Goal: Use online tool/utility: Use online tool/utility

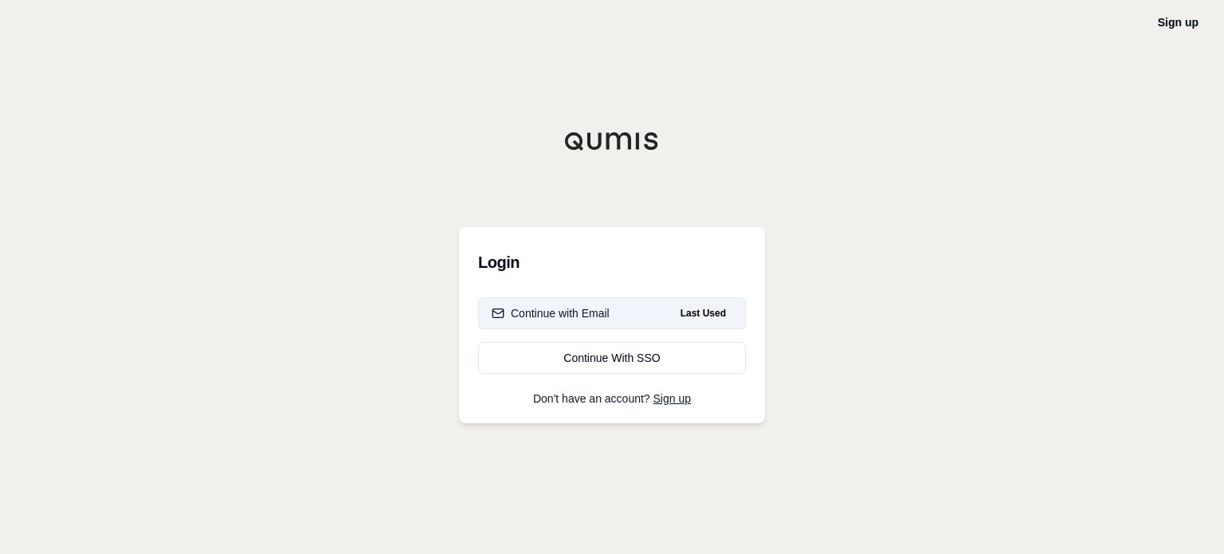
click at [587, 316] on div "Continue with Email" at bounding box center [551, 313] width 118 height 16
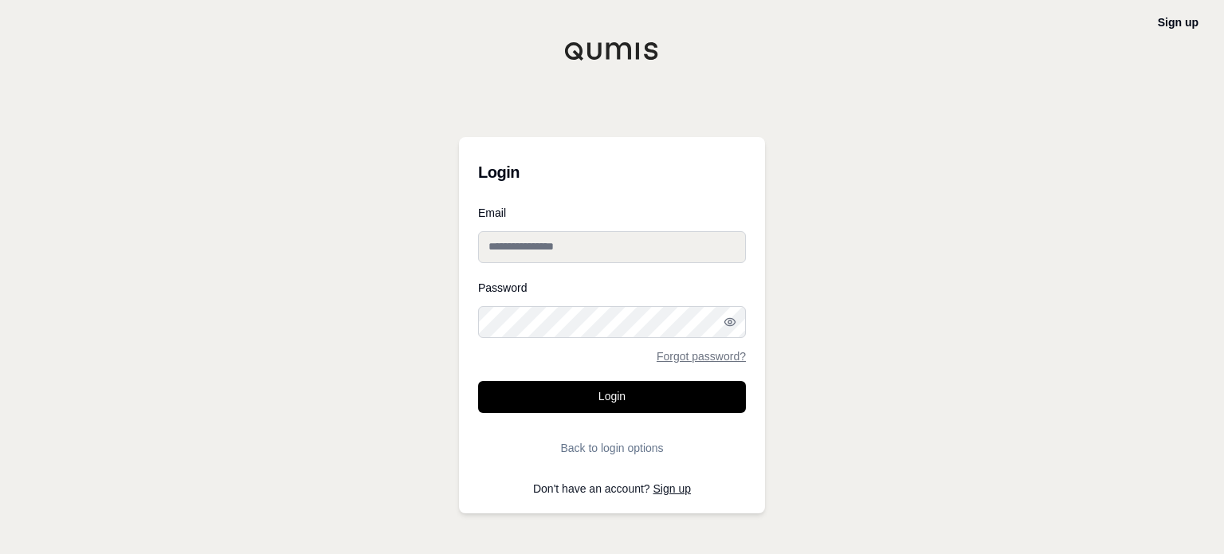
type input "**********"
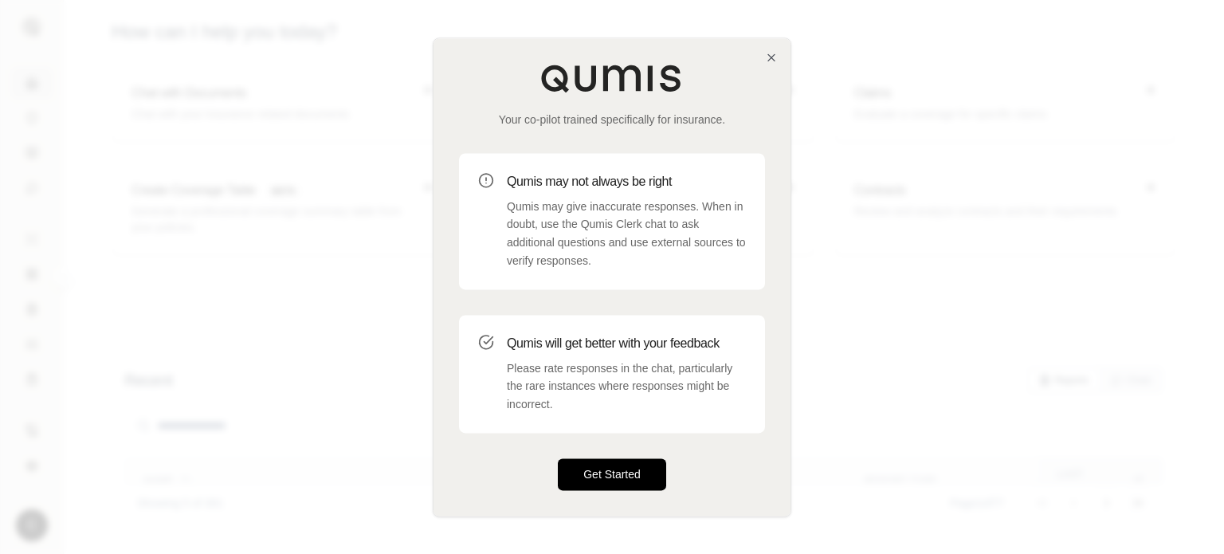
click at [603, 479] on button "Get Started" at bounding box center [612, 474] width 108 height 32
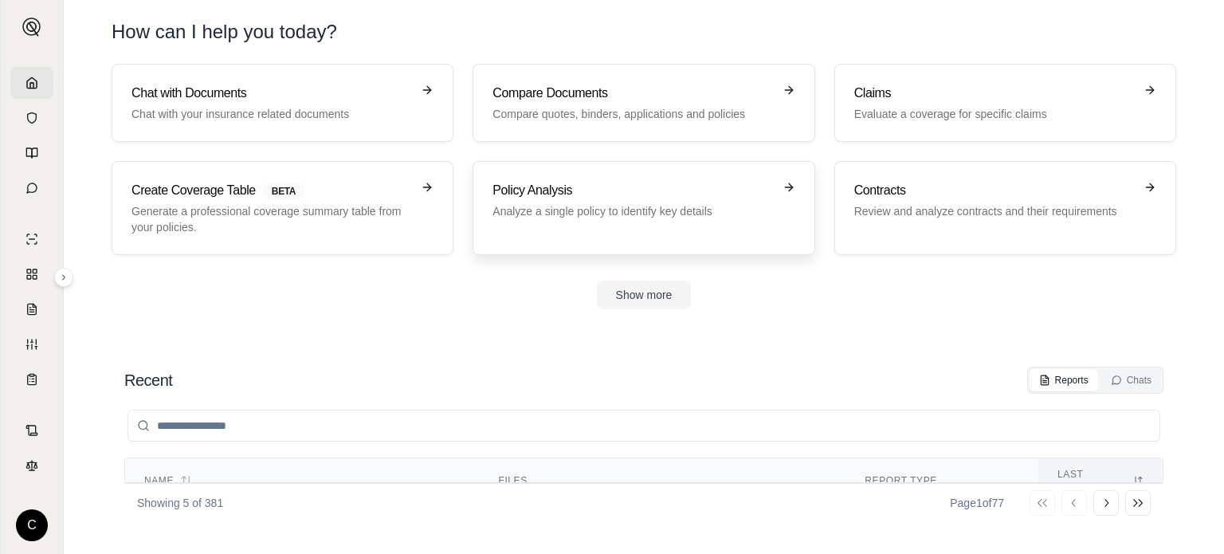
click at [657, 214] on p "Analyze a single policy to identify key details" at bounding box center [633, 211] width 280 height 16
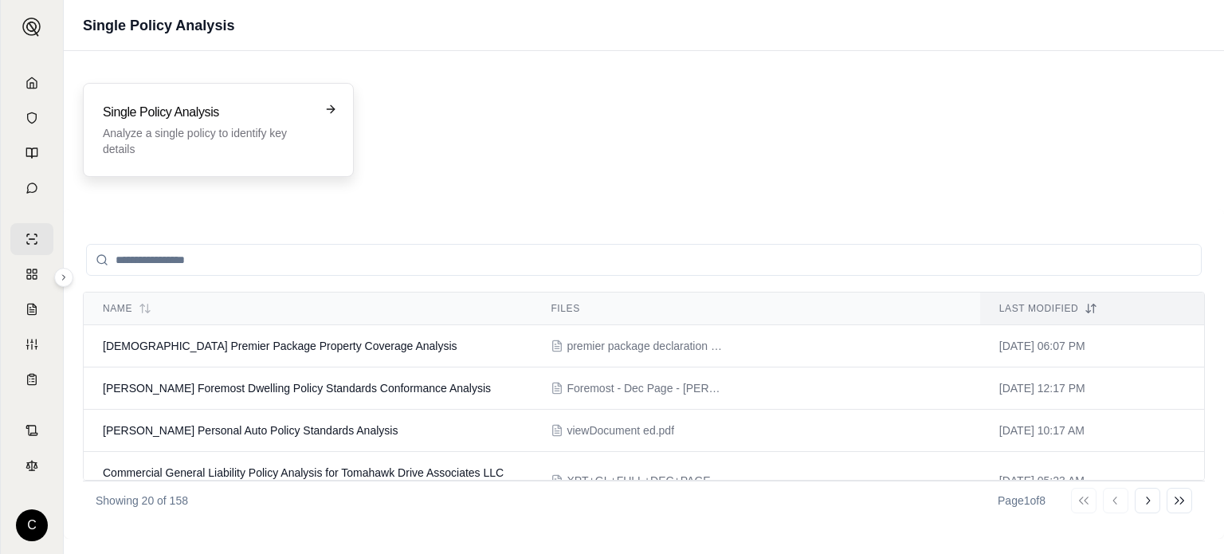
click at [260, 126] on p "Analyze a single policy to identify key details" at bounding box center [207, 141] width 209 height 32
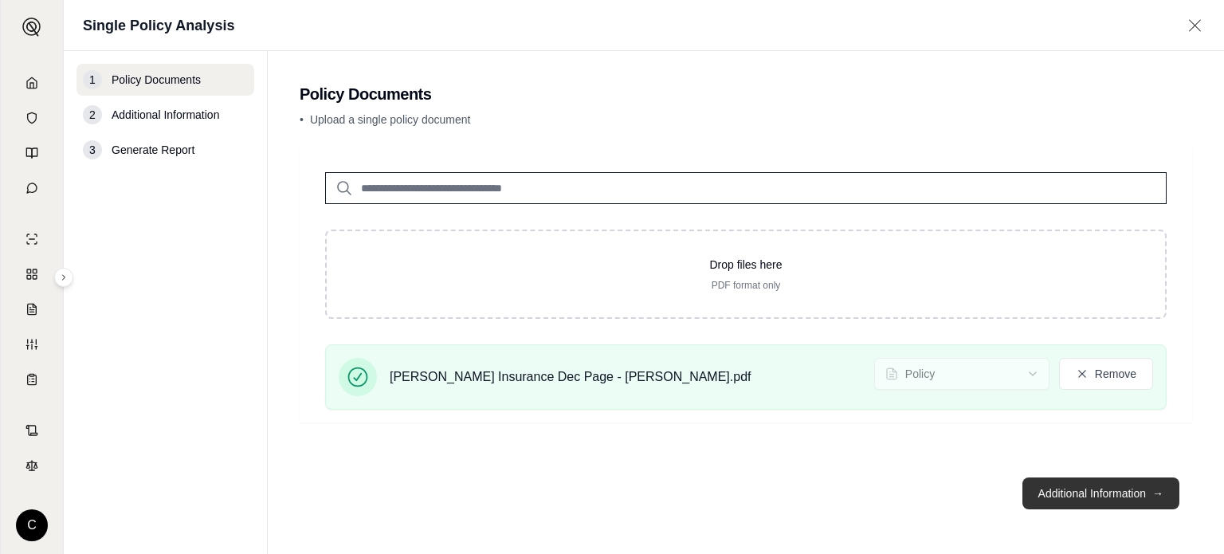
click at [1061, 505] on button "Additional Information →" at bounding box center [1101, 493] width 157 height 32
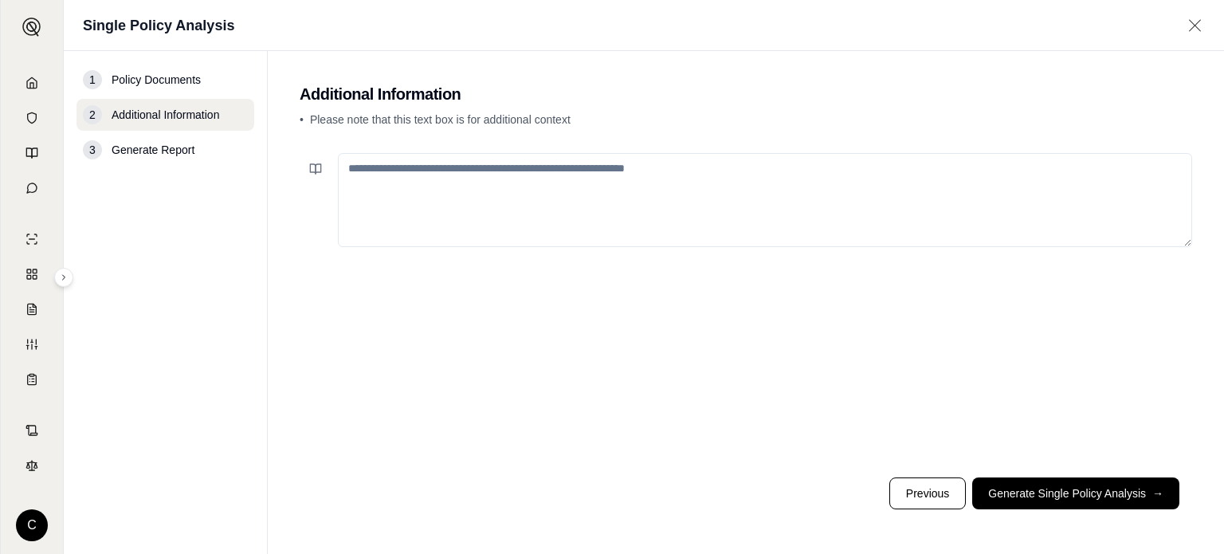
click at [491, 179] on textarea at bounding box center [765, 200] width 854 height 94
click at [571, 202] on textarea "**********" at bounding box center [765, 200] width 854 height 94
click at [730, 167] on textarea "**********" at bounding box center [765, 200] width 854 height 94
paste textarea "**********"
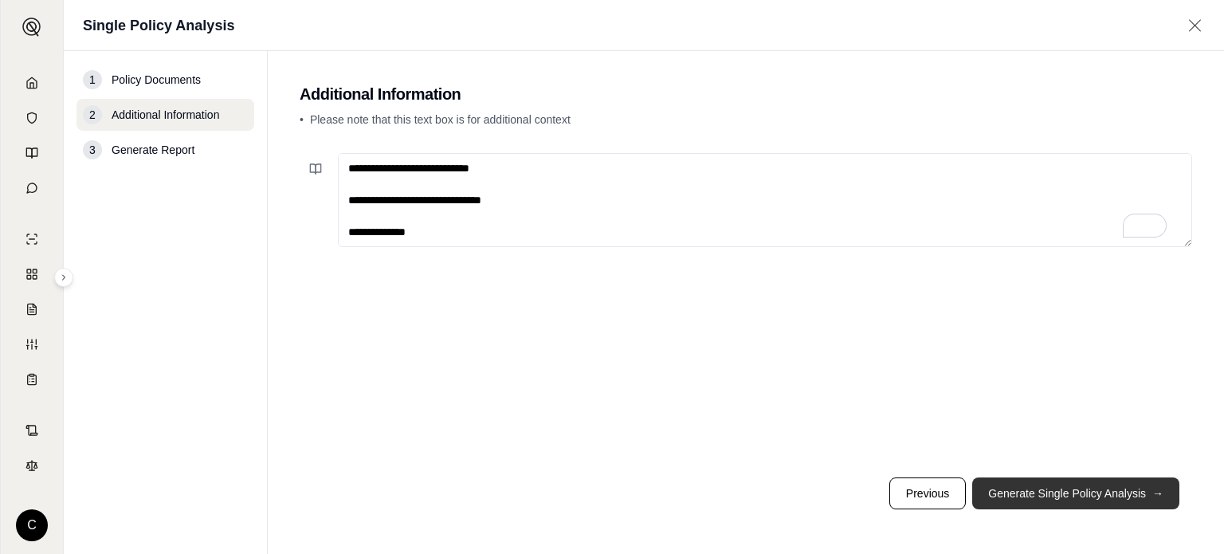
type textarea "**********"
click at [1086, 497] on button "Generate Single Policy Analysis →" at bounding box center [1075, 493] width 207 height 32
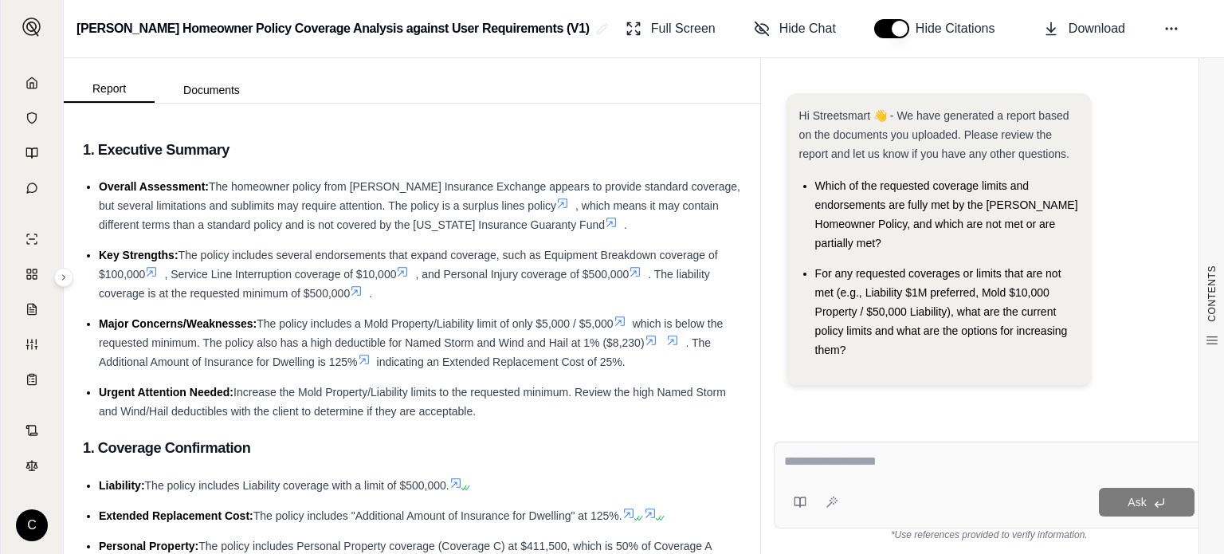
click at [293, 180] on span "The homeowner policy from [PERSON_NAME] Insurance Exchange appears to provide s…" at bounding box center [420, 196] width 642 height 32
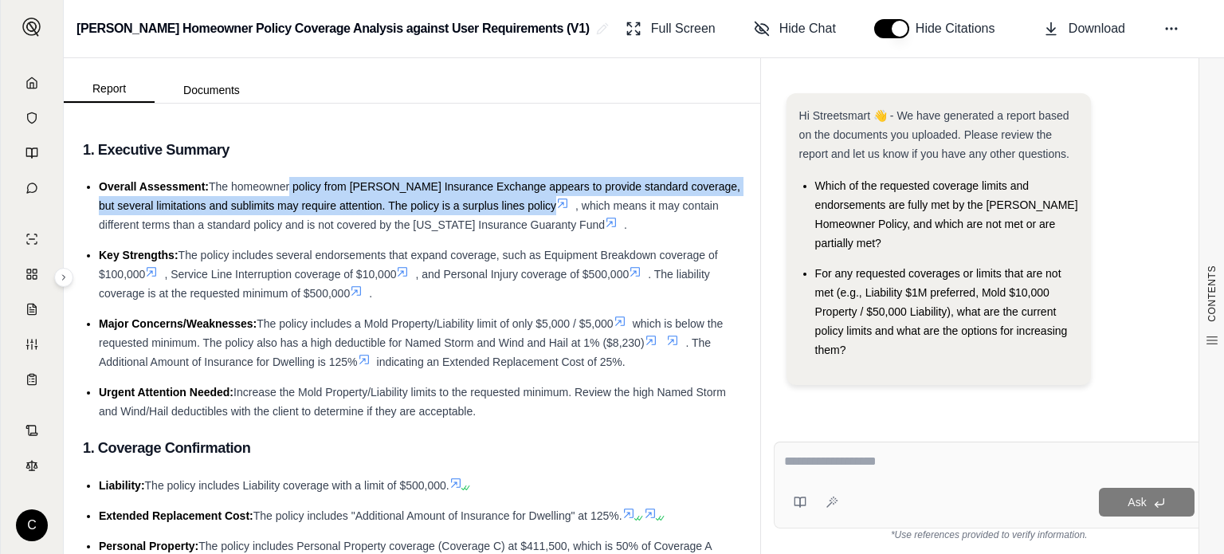
drag, startPoint x: 287, startPoint y: 183, endPoint x: 545, endPoint y: 200, distance: 258.8
click at [545, 200] on li "Overall Assessment: The homeowner policy from [PERSON_NAME] Insurance Exchange …" at bounding box center [420, 205] width 642 height 57
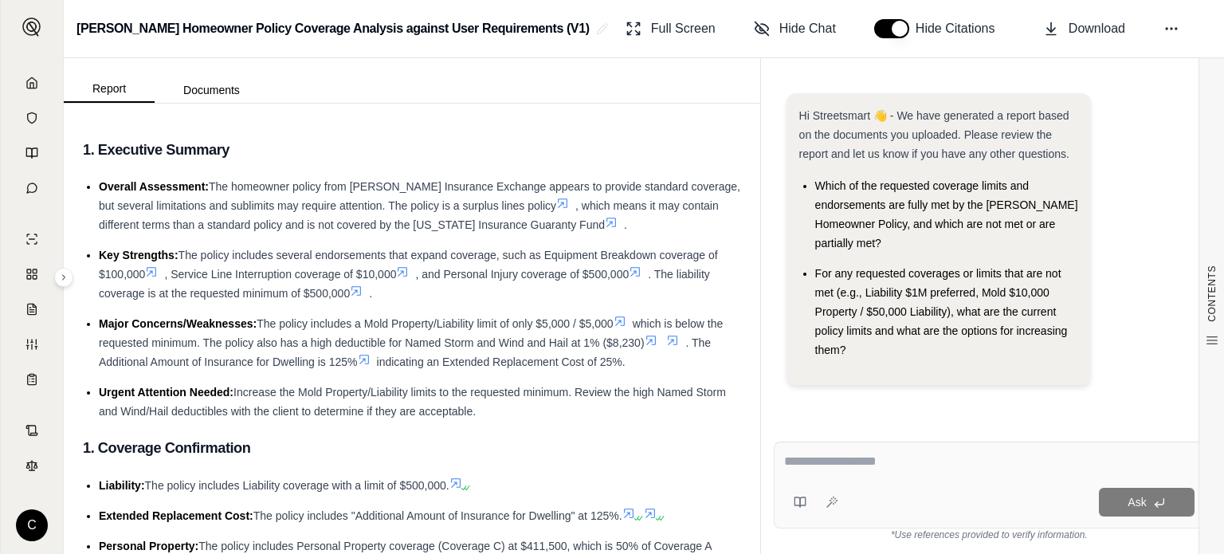
click at [577, 90] on div "Report Documents" at bounding box center [412, 80] width 697 height 45
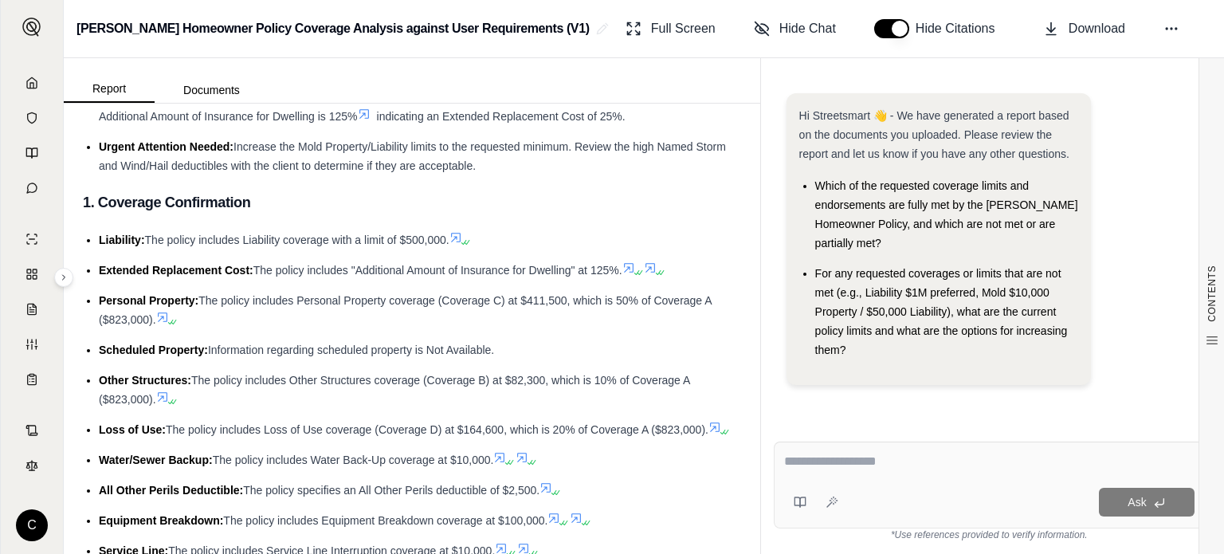
scroll to position [239, 0]
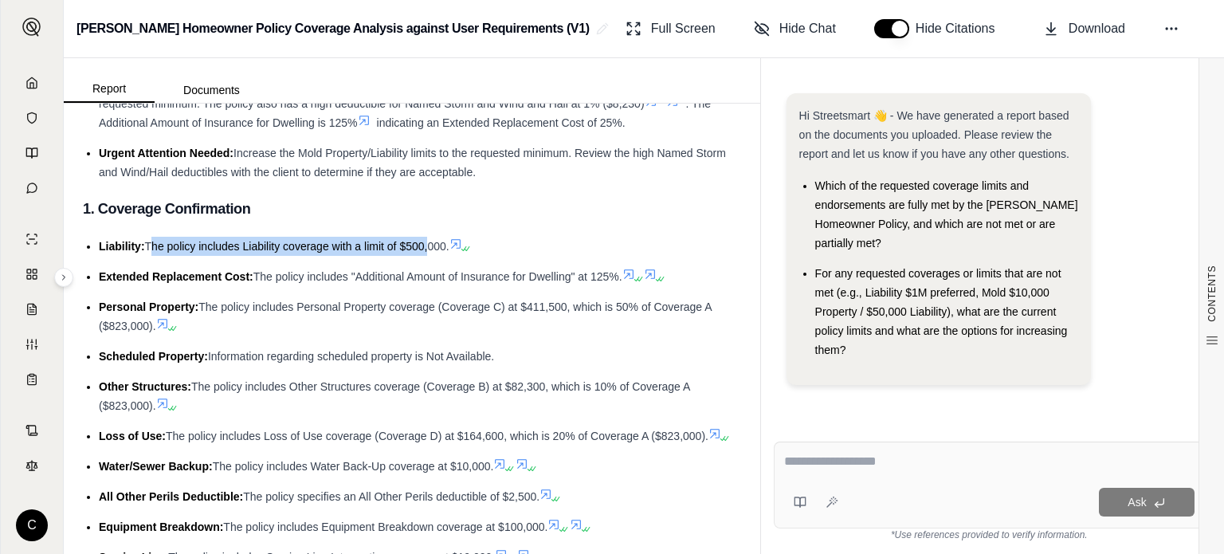
drag, startPoint x: 147, startPoint y: 239, endPoint x: 426, endPoint y: 248, distance: 279.1
click at [426, 248] on span "The policy includes Liability coverage with a limit of $500,000." at bounding box center [297, 246] width 304 height 13
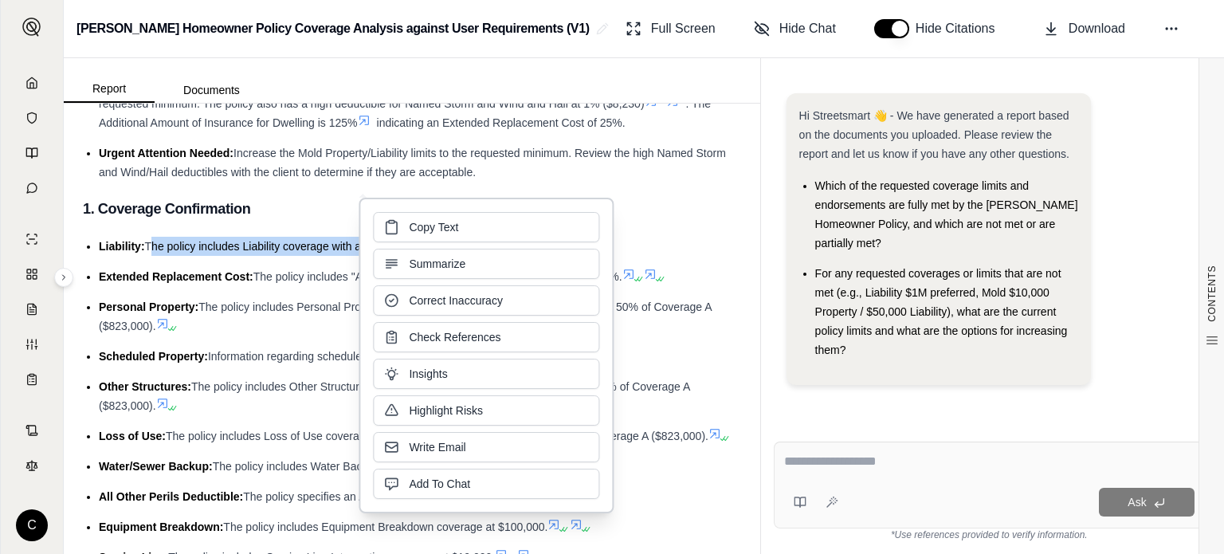
click at [278, 276] on span "The policy includes "Additional Amount of Insurance for Dwelling" at 125%." at bounding box center [437, 276] width 369 height 13
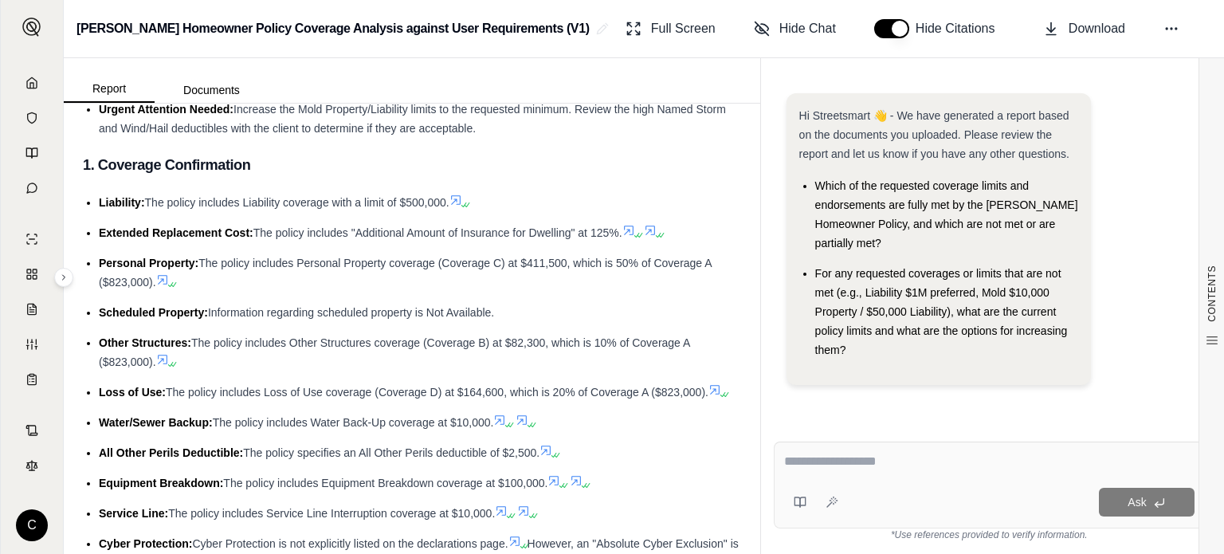
scroll to position [319, 0]
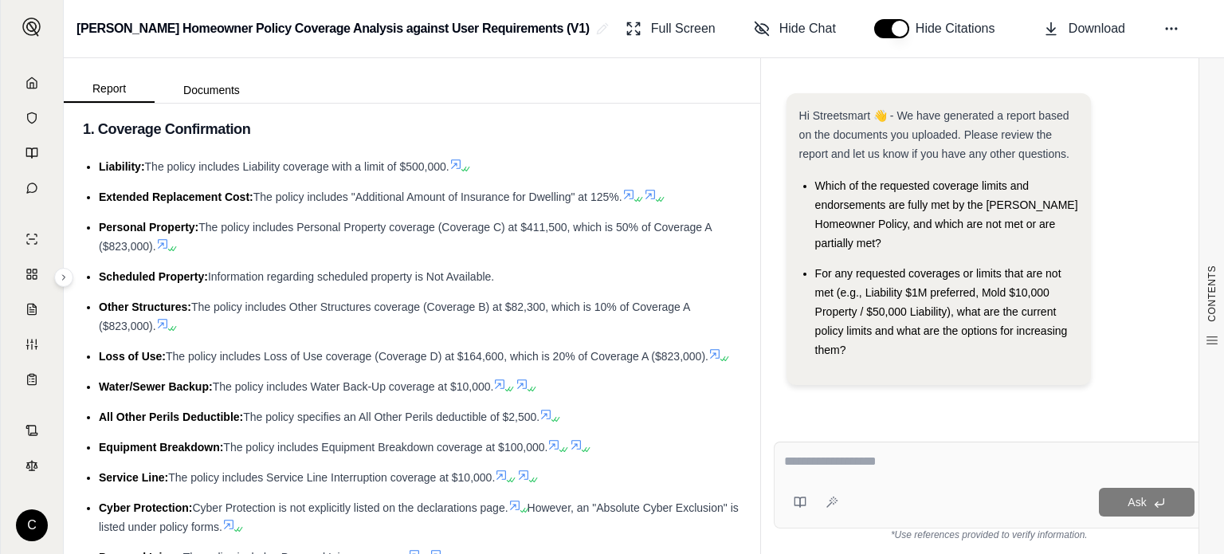
click at [829, 474] on div at bounding box center [989, 464] width 410 height 25
click at [817, 462] on textarea at bounding box center [989, 461] width 410 height 19
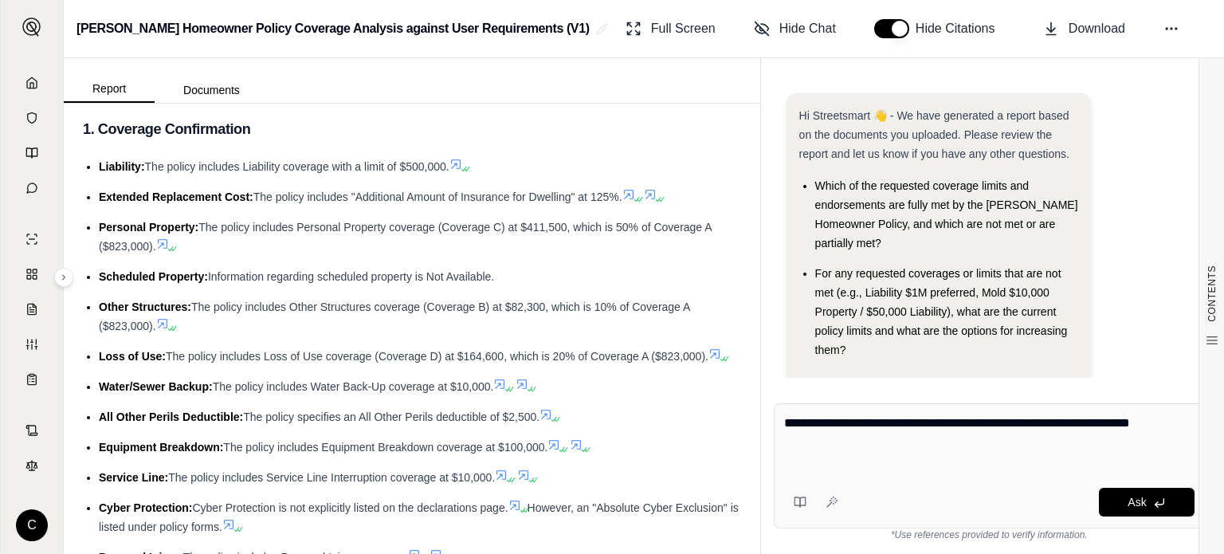
paste textarea "**********"
type textarea "**********"
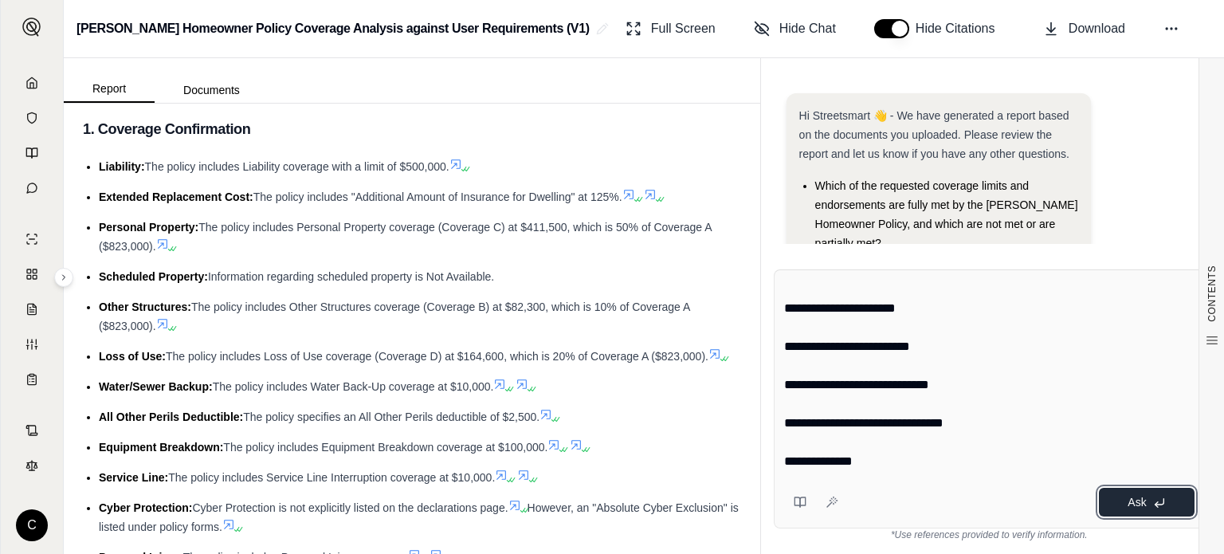
click at [1177, 509] on button "Ask" at bounding box center [1147, 502] width 96 height 29
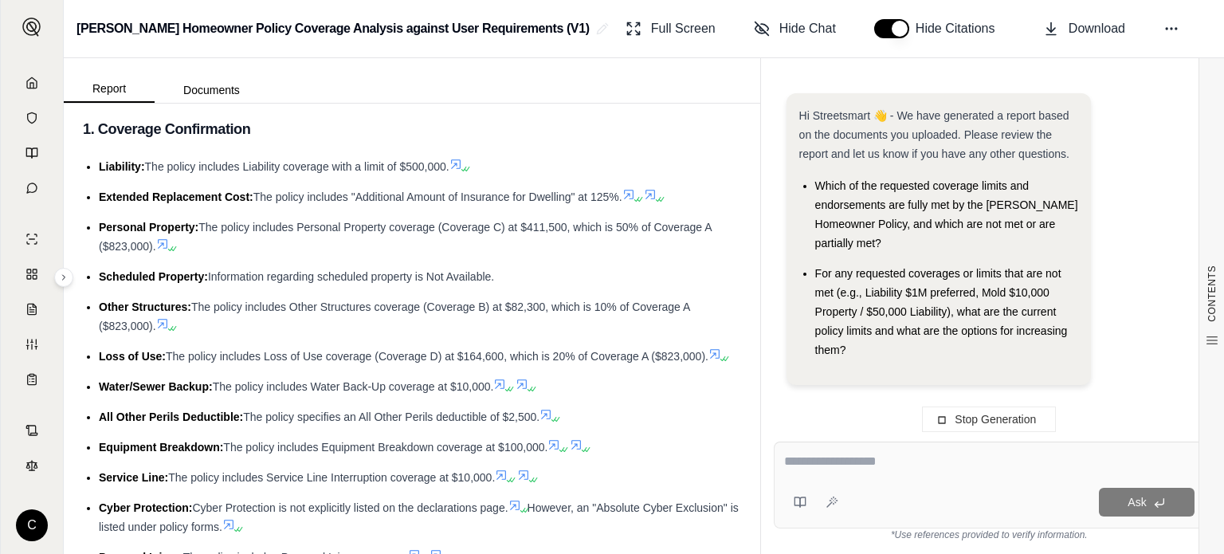
scroll to position [0, 0]
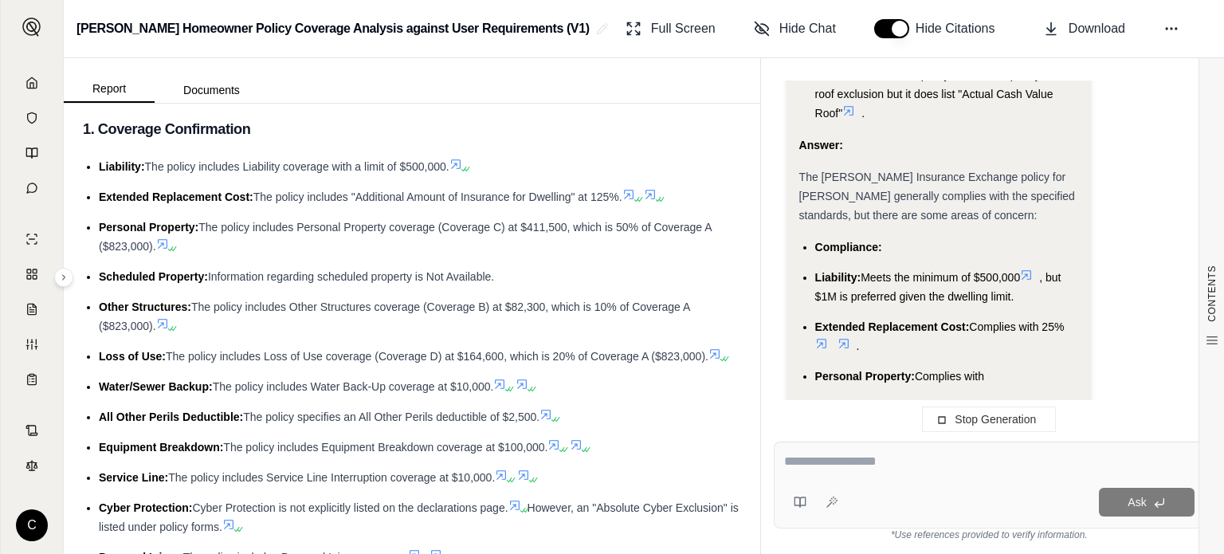
click at [866, 171] on span "The [PERSON_NAME] Insurance Exchange policy for [PERSON_NAME] generally complie…" at bounding box center [937, 196] width 276 height 51
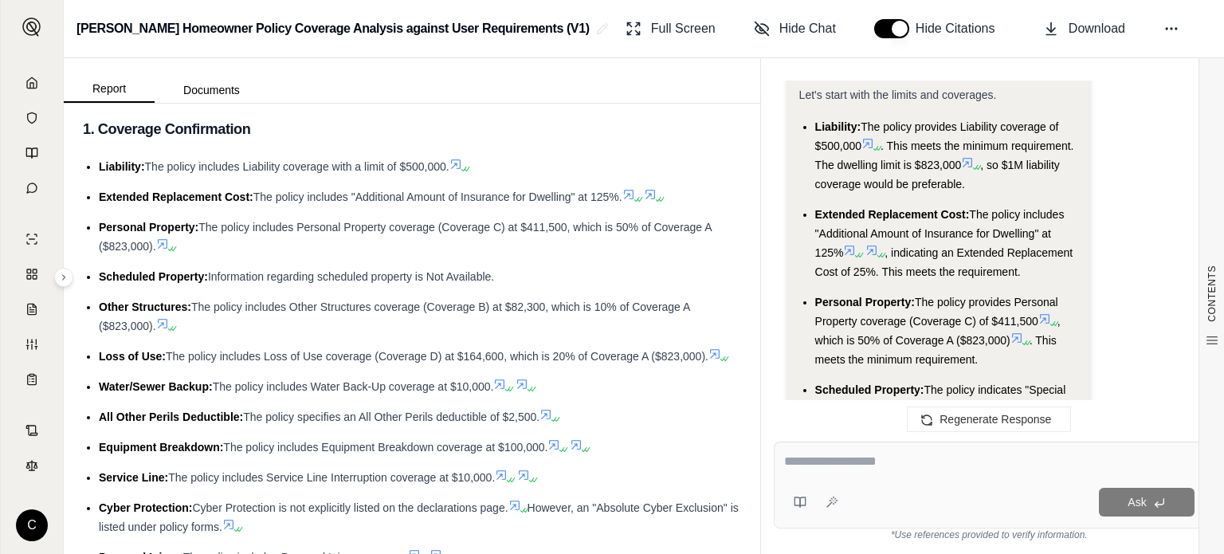
scroll to position [1750, 0]
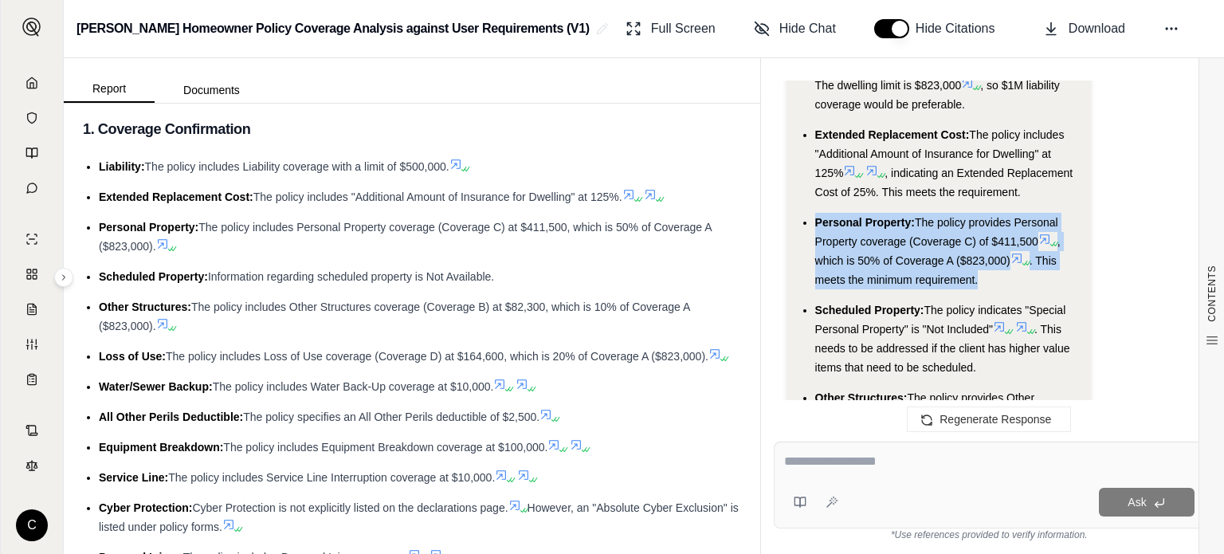
drag, startPoint x: 817, startPoint y: 201, endPoint x: 993, endPoint y: 261, distance: 186.0
click at [993, 261] on li "Personal Property: The policy provides Personal Property coverage (Coverage C) …" at bounding box center [946, 251] width 263 height 77
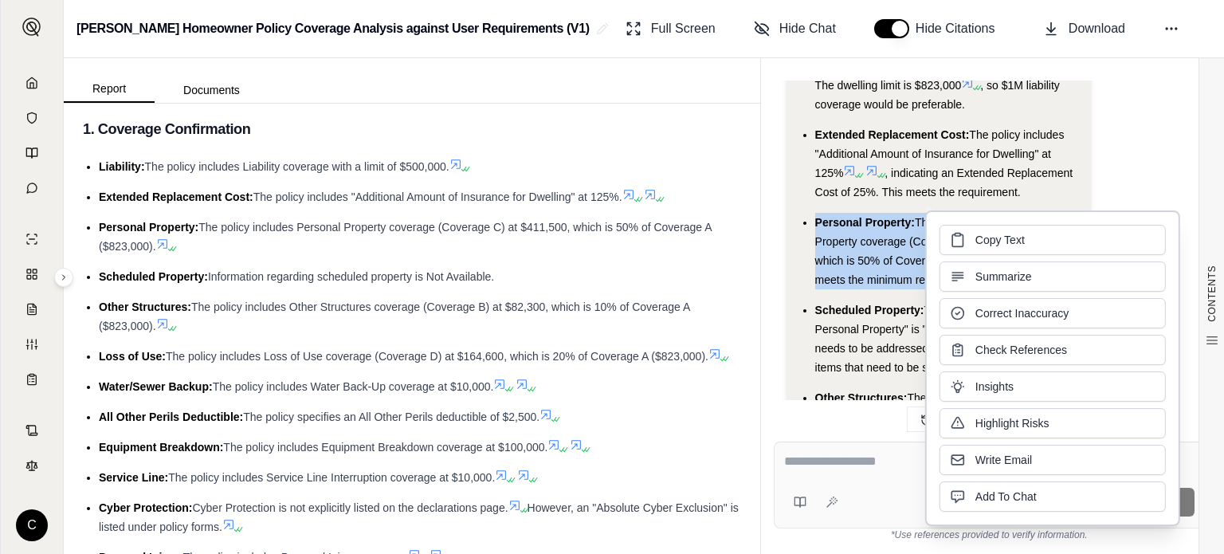
click at [842, 311] on span "The policy indicates "Special Personal Property" is "Not Included"" at bounding box center [940, 320] width 251 height 32
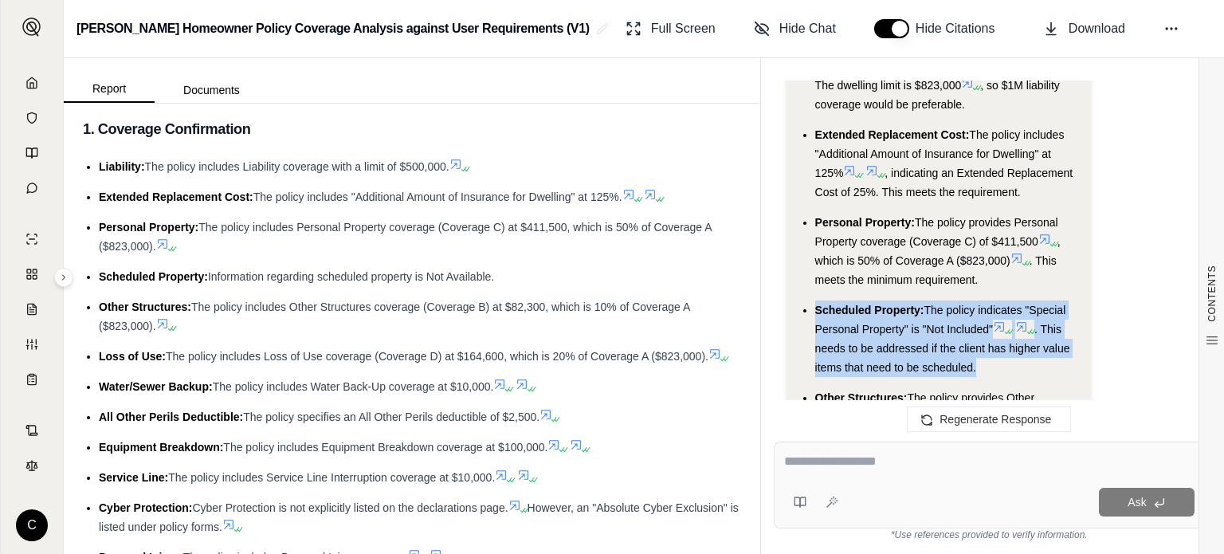
drag, startPoint x: 827, startPoint y: 291, endPoint x: 979, endPoint y: 351, distance: 163.6
click at [979, 351] on ul "Liability: The policy provides Liability coverage of $500,000 . This meets the …" at bounding box center [938, 534] width 279 height 995
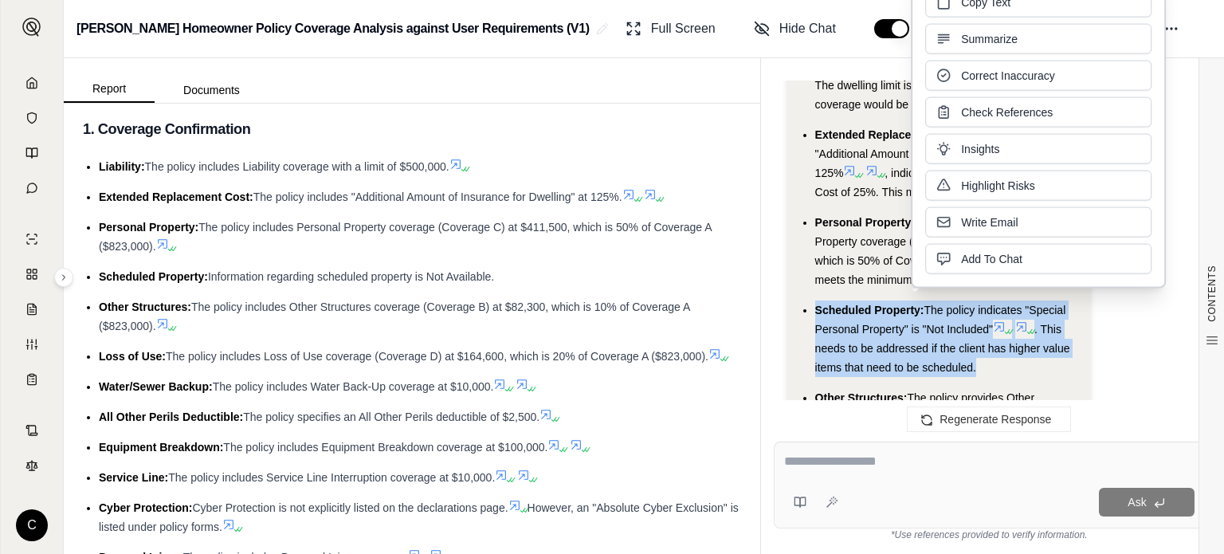
scroll to position [1830, 0]
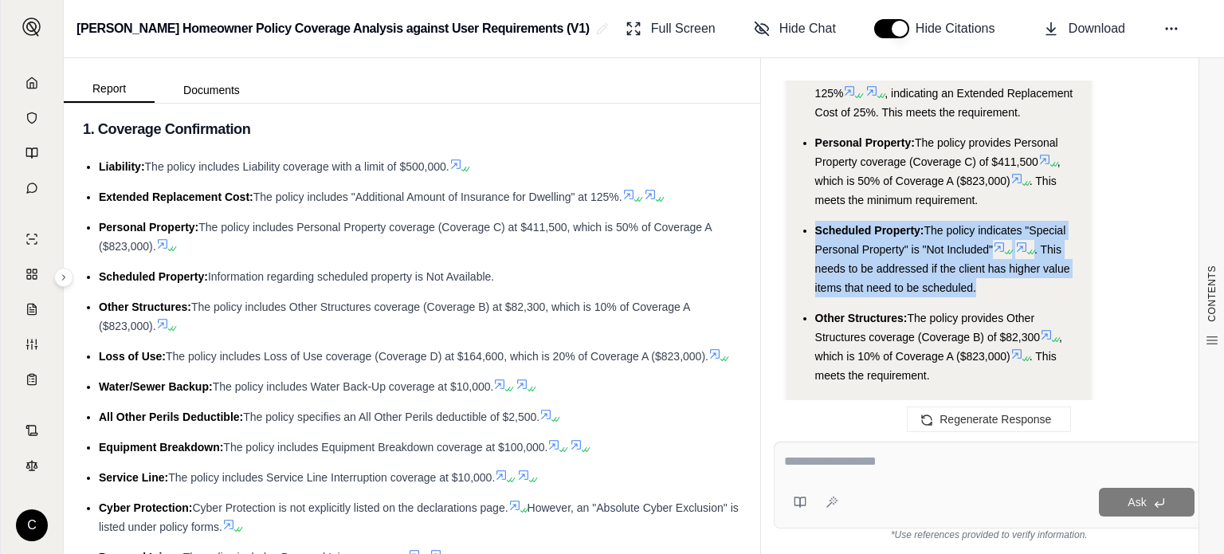
click at [832, 271] on span ". This needs to be addressed if the client has higher value items that need to …" at bounding box center [942, 268] width 255 height 51
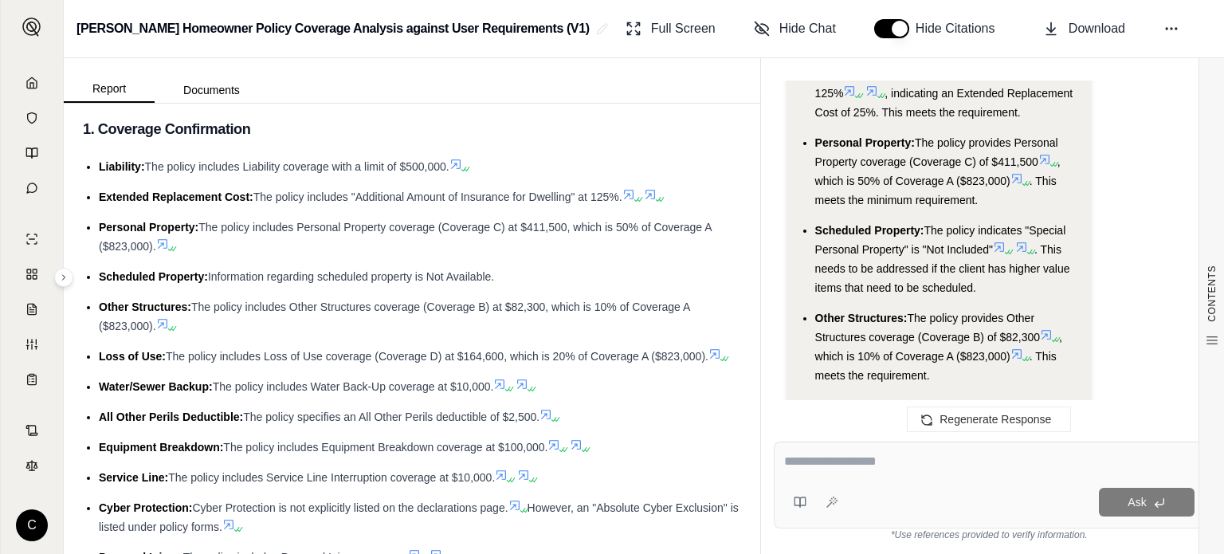
click at [1066, 230] on li "Scheduled Property: The policy indicates "Special Personal Property" is "Not In…" at bounding box center [946, 259] width 263 height 77
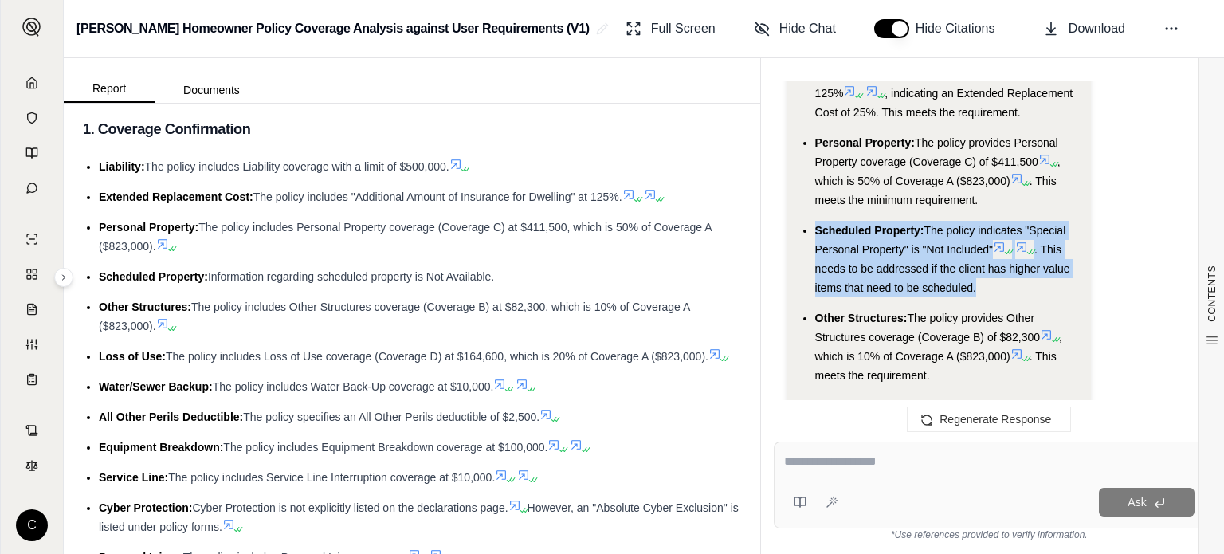
drag, startPoint x: 814, startPoint y: 214, endPoint x: 983, endPoint y: 270, distance: 178.2
click at [983, 270] on ul "Liability: The policy provides Liability coverage of $500,000 . This meets the …" at bounding box center [938, 455] width 279 height 995
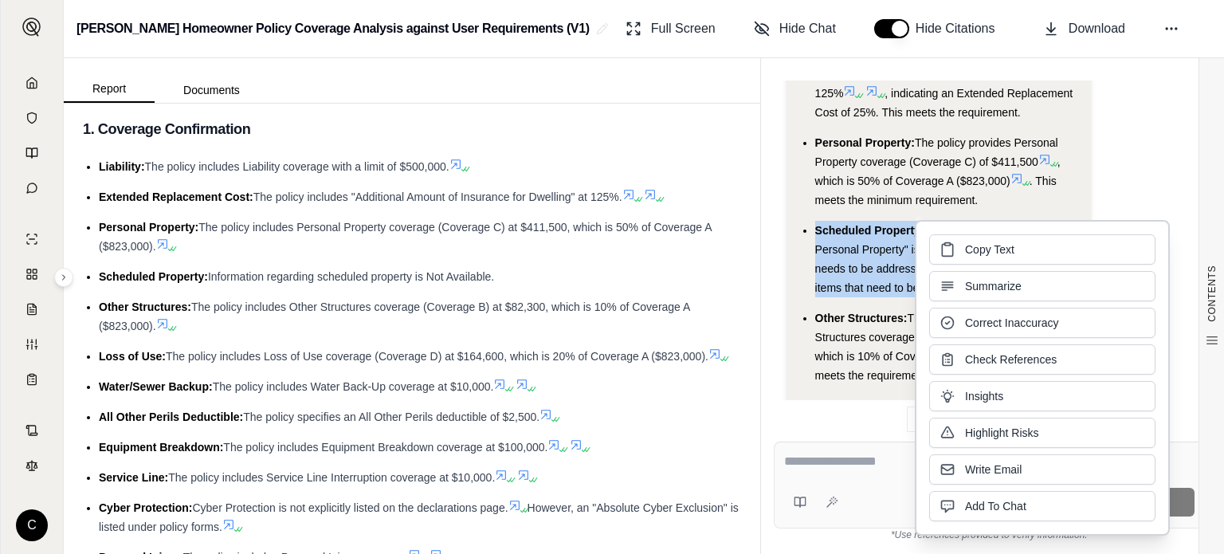
copy li "Scheduled Property: The policy indicates "Special Personal Property" is "Not In…"
click at [823, 312] on span "Other Structures:" at bounding box center [861, 318] width 92 height 13
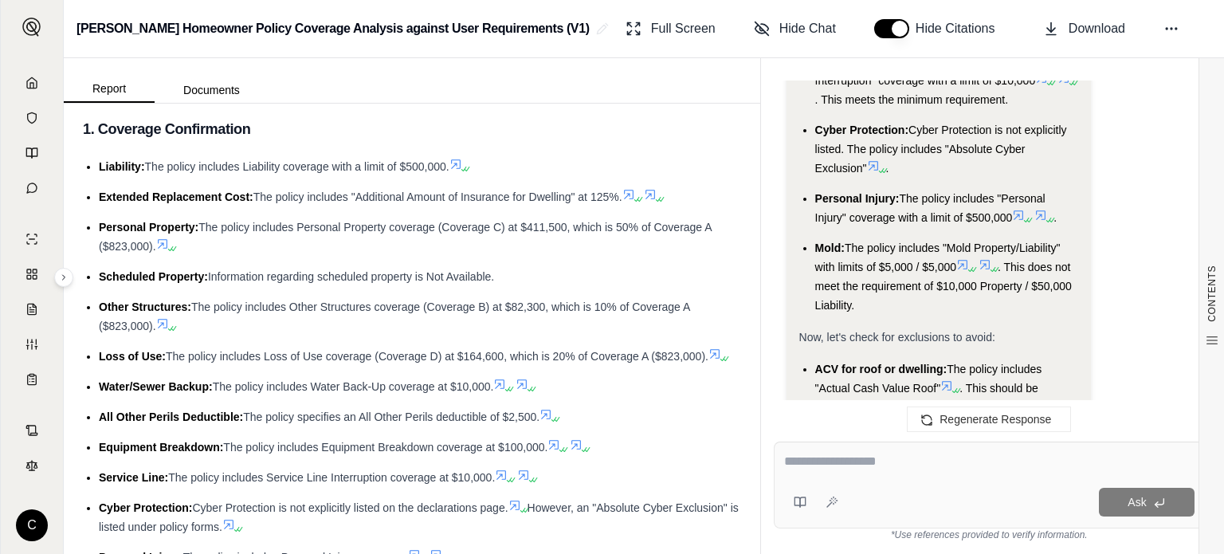
scroll to position [2547, 0]
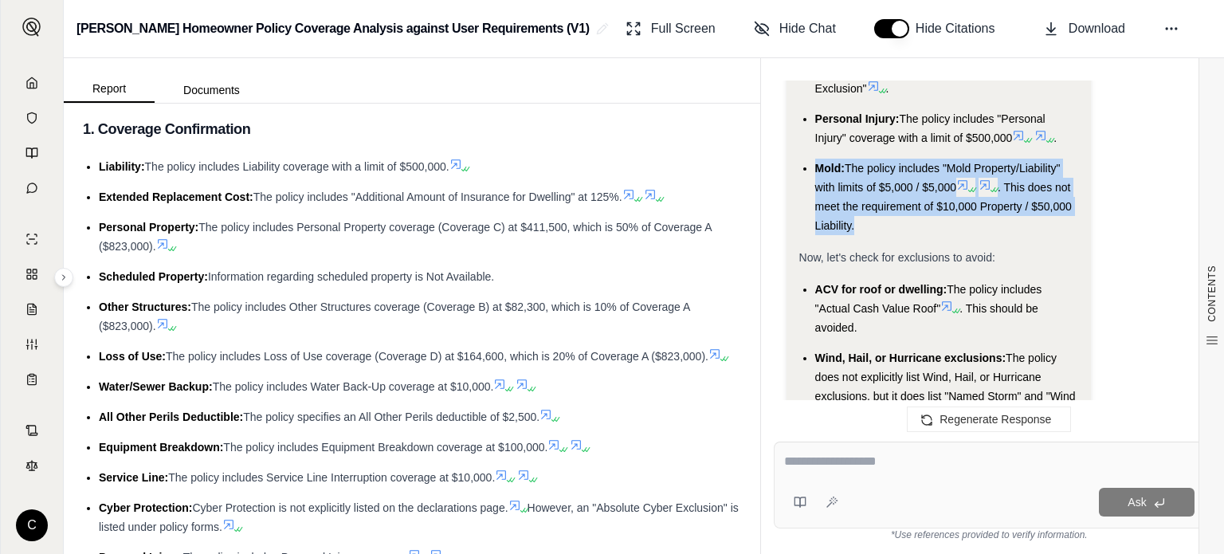
drag, startPoint x: 816, startPoint y: 149, endPoint x: 883, endPoint y: 204, distance: 86.6
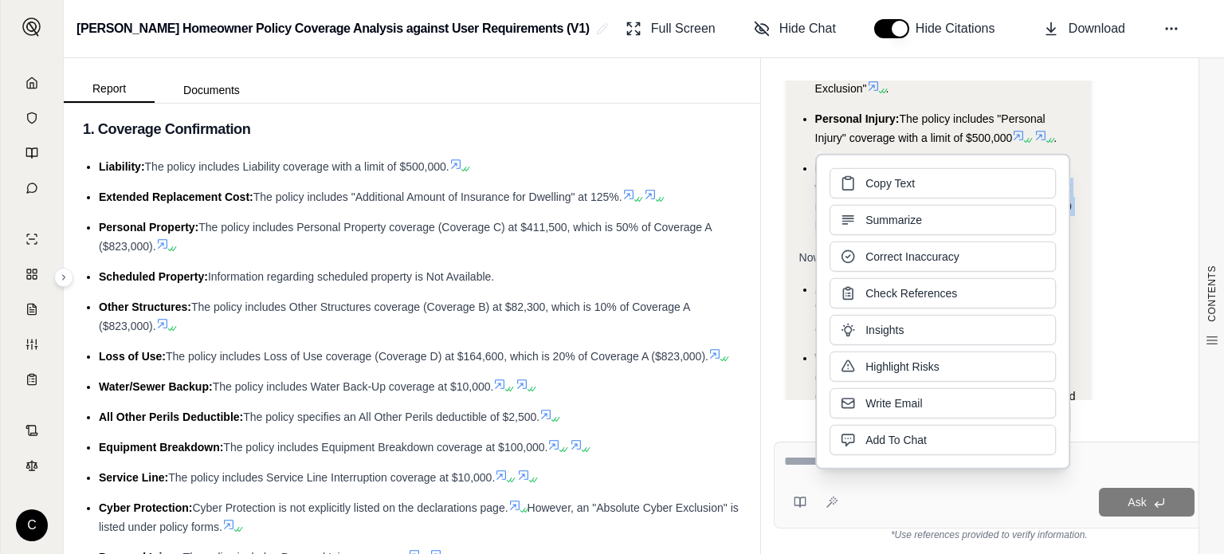
copy li "Mold: The policy includes "Mold Property/Liability" with limits of $5,000 / $5,…"
click at [1098, 270] on div "Analysis: Okay, I will analyze the [PERSON_NAME] Insurance Exchange policy for …" at bounding box center [990, 276] width 406 height 4081
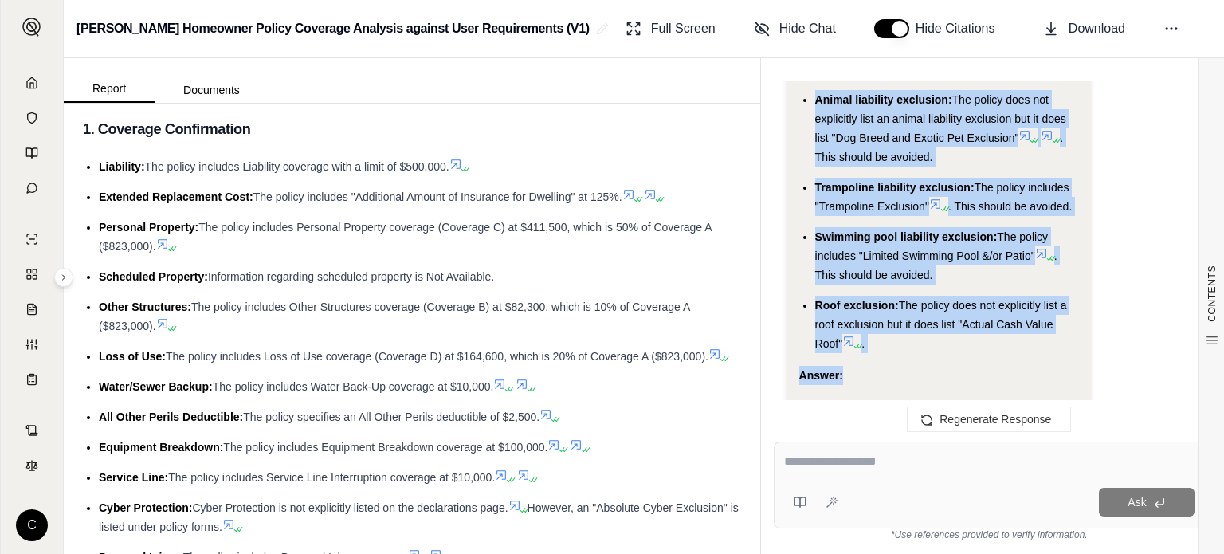
scroll to position [3026, 0]
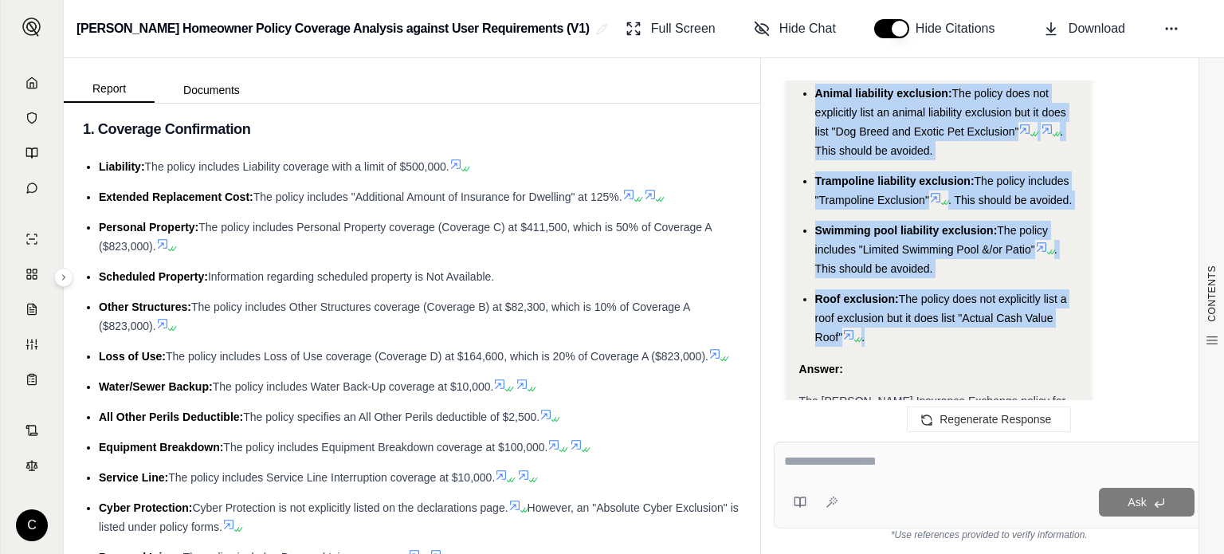
drag, startPoint x: 803, startPoint y: 268, endPoint x: 1005, endPoint y: 323, distance: 209.0
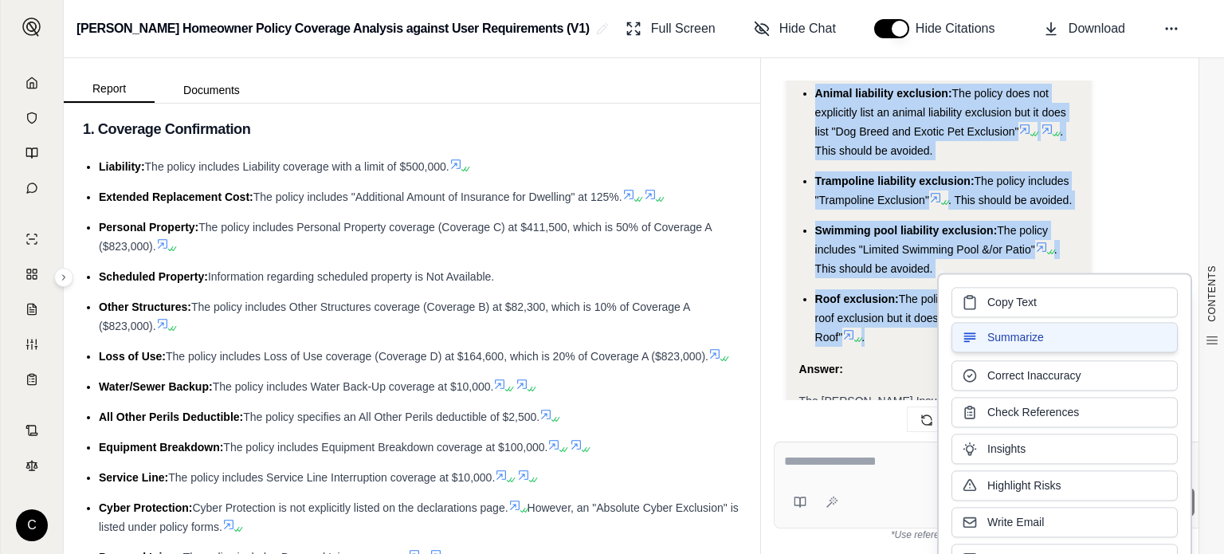
copy div "Liability: The policy provides Liability coverage of $500,000 . This meets the …"
click at [921, 192] on ul "ACV for roof or dwelling: The policy includes "Actual Cash Value Roof" . This s…" at bounding box center [938, 74] width 279 height 545
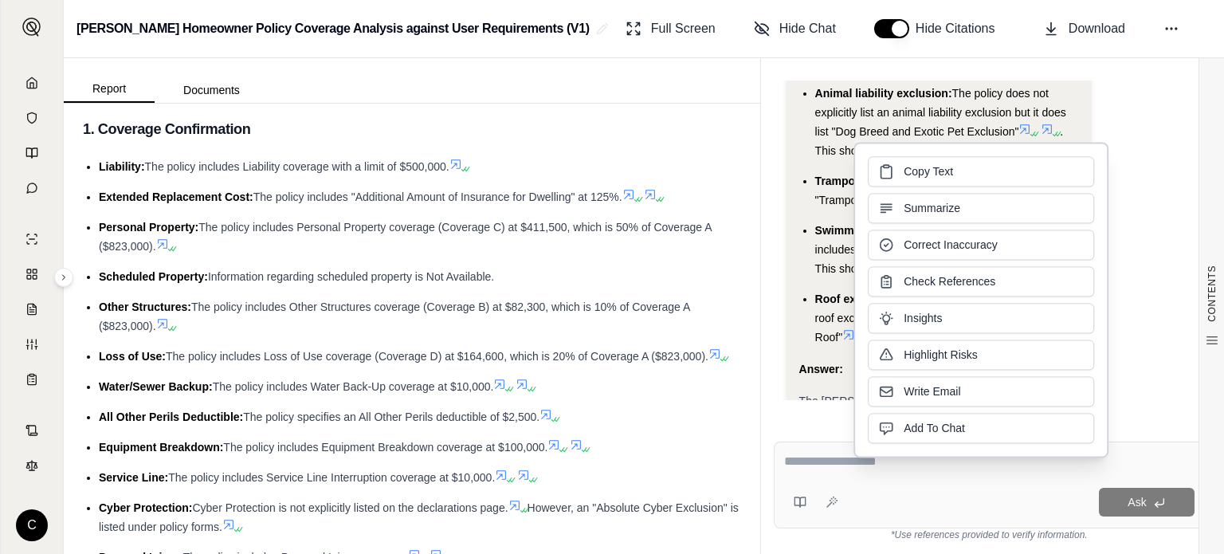
click at [775, 114] on div "Hi Streetsmart 👋 - We have generated a report based on the documents you upload…" at bounding box center [989, 249] width 431 height 336
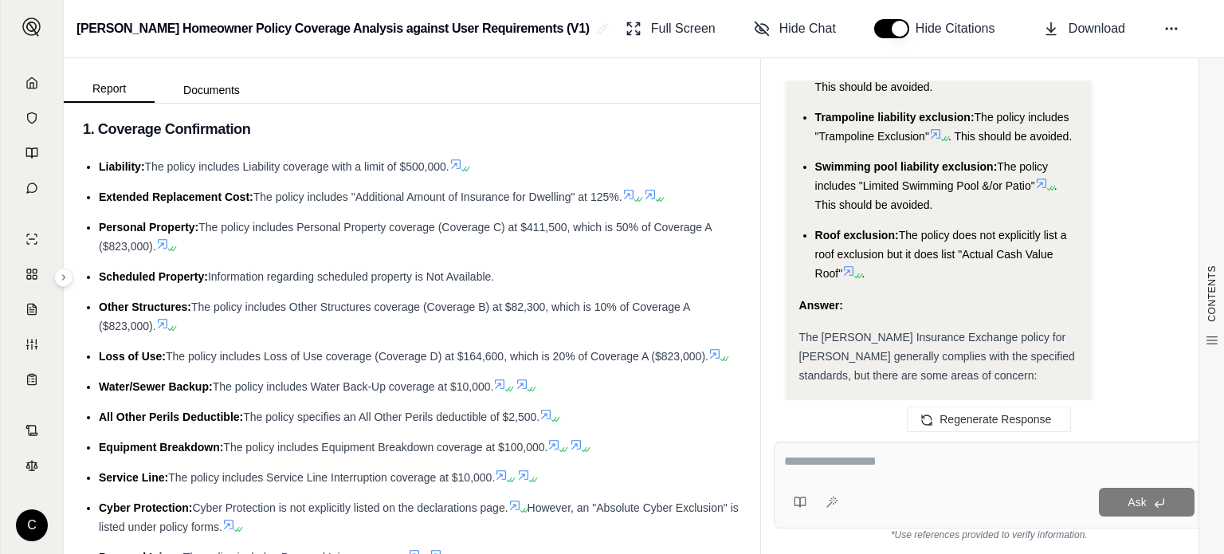
scroll to position [3185, 0]
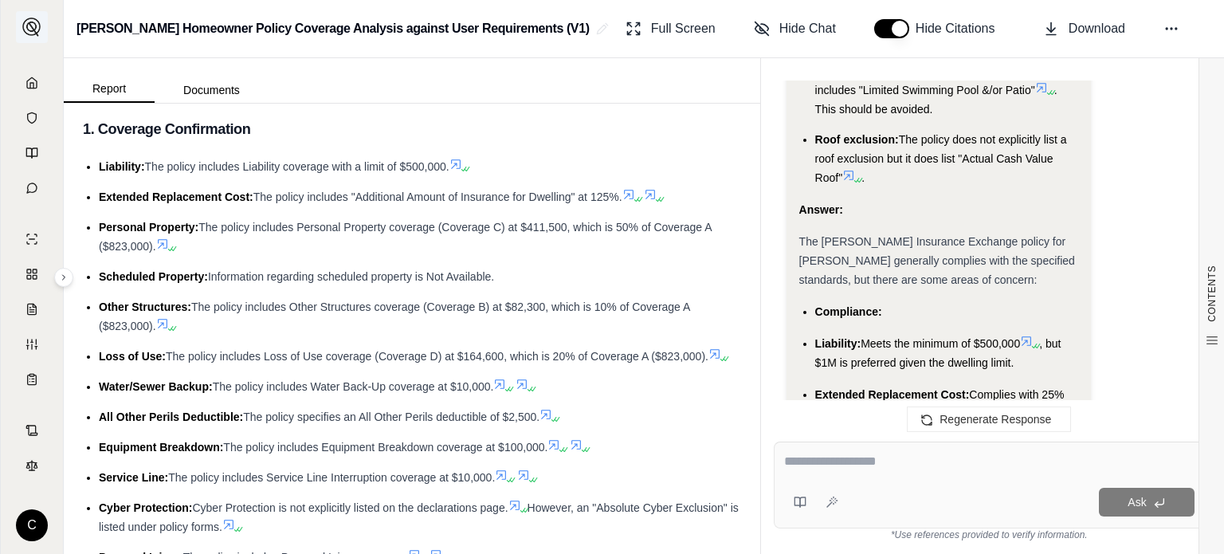
click at [24, 31] on img at bounding box center [31, 27] width 19 height 19
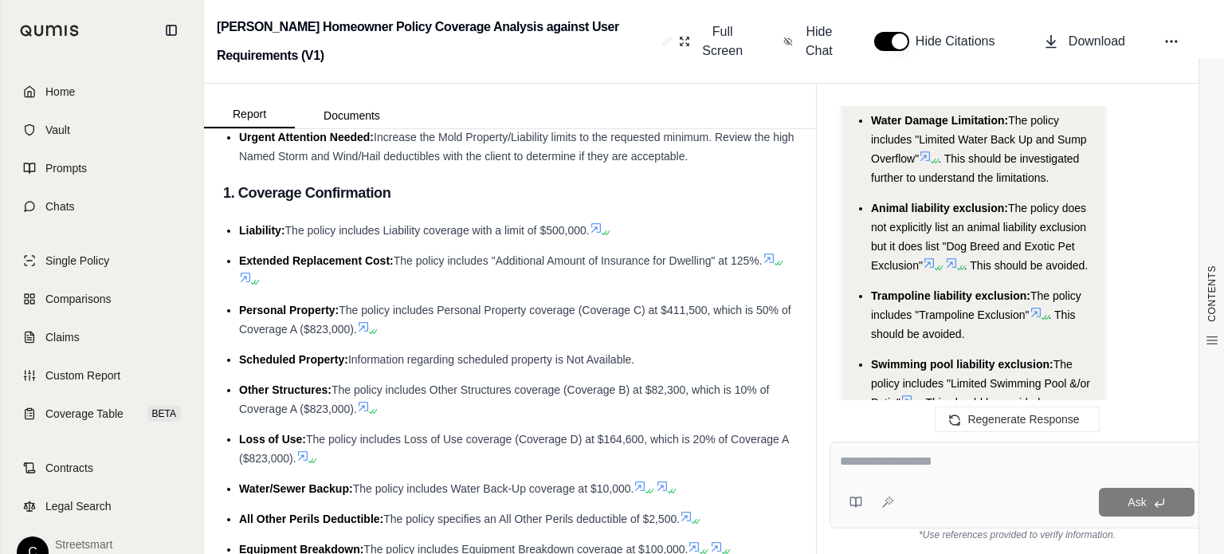
scroll to position [357, 0]
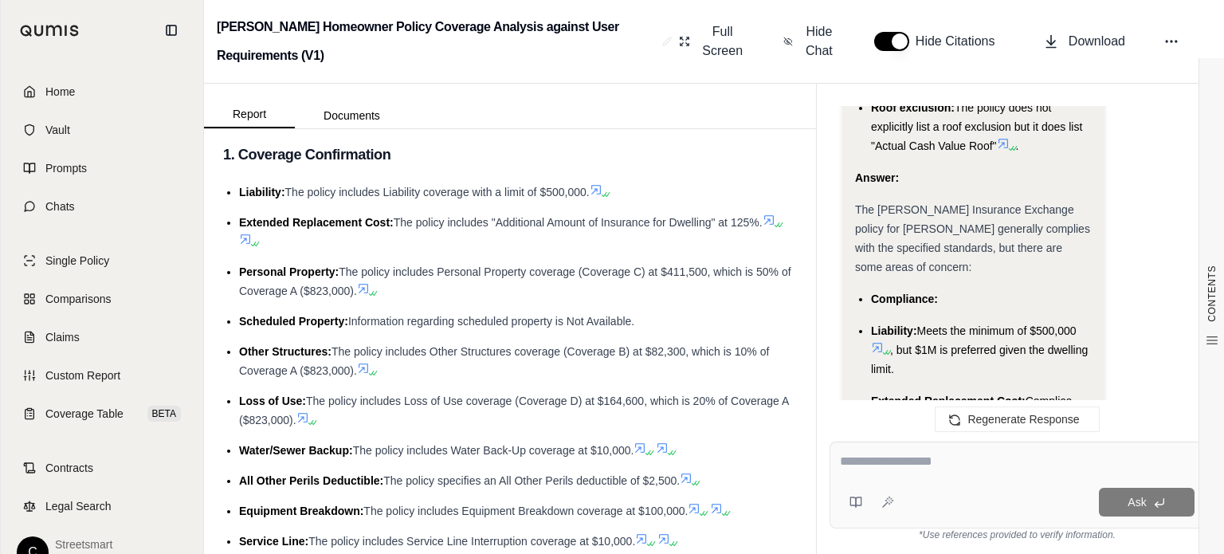
click at [58, 27] on img at bounding box center [50, 31] width 60 height 12
click at [69, 86] on span "Home" at bounding box center [59, 92] width 29 height 16
